Goal: Information Seeking & Learning: Learn about a topic

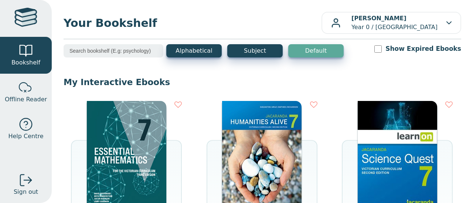
click at [140, 154] on img at bounding box center [126, 156] width 79 height 111
click at [0, 147] on link "Help Centre" at bounding box center [26, 129] width 52 height 37
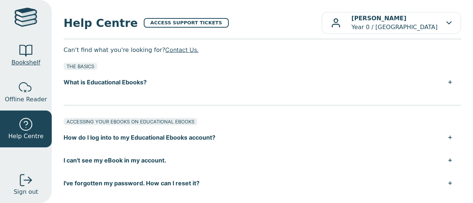
click at [12, 55] on link "Bookshelf" at bounding box center [26, 55] width 52 height 37
